Goal: Check status: Check status

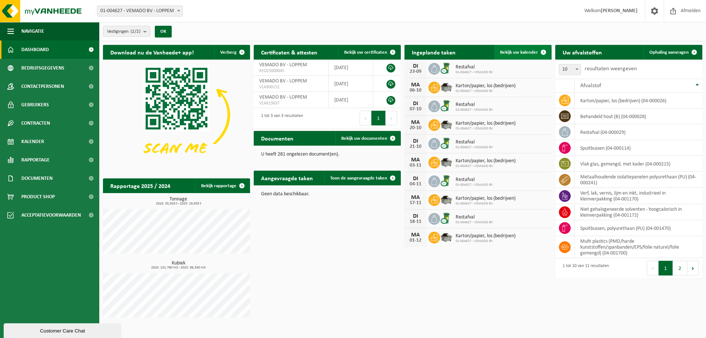
click at [522, 53] on span "Bekijk uw kalender" at bounding box center [519, 52] width 38 height 5
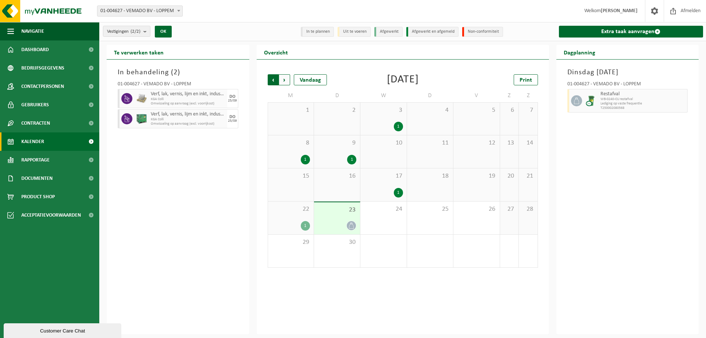
click at [285, 76] on span "Volgende" at bounding box center [284, 79] width 11 height 11
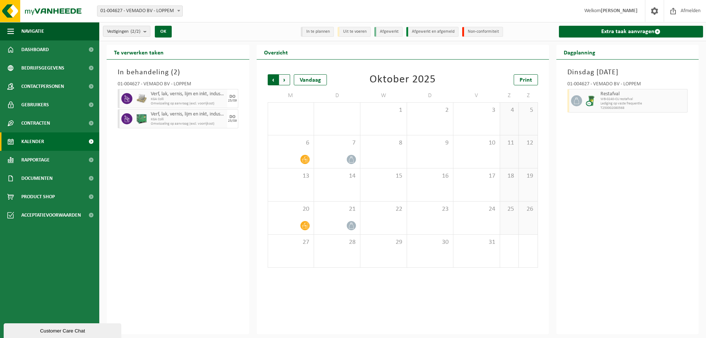
click at [284, 76] on span "Volgende" at bounding box center [284, 79] width 11 height 11
click at [684, 14] on span "Afmelden" at bounding box center [691, 11] width 24 height 22
